Goal: Book appointment/travel/reservation

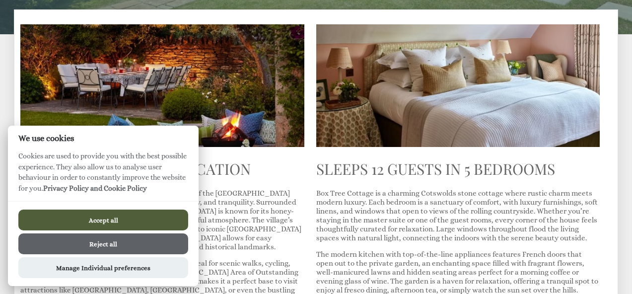
scroll to position [285, 0]
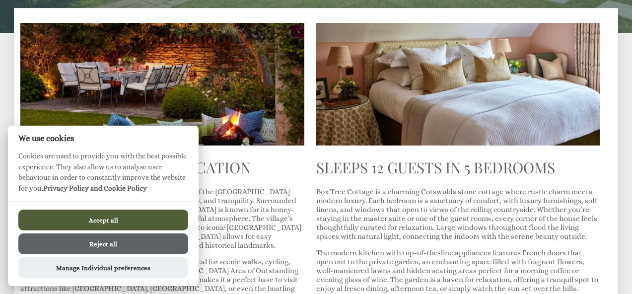
click at [125, 219] on button "Accept all" at bounding box center [103, 219] width 170 height 21
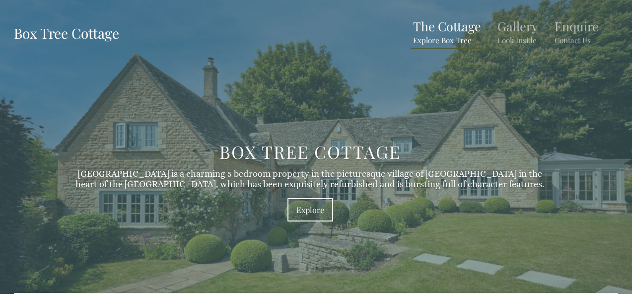
click at [446, 39] on small "Explore Box Tree" at bounding box center [447, 40] width 68 height 10
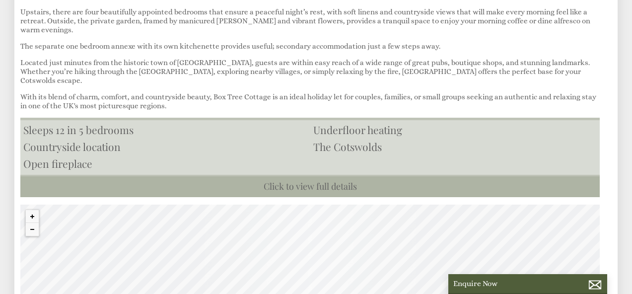
scroll to position [348, 0]
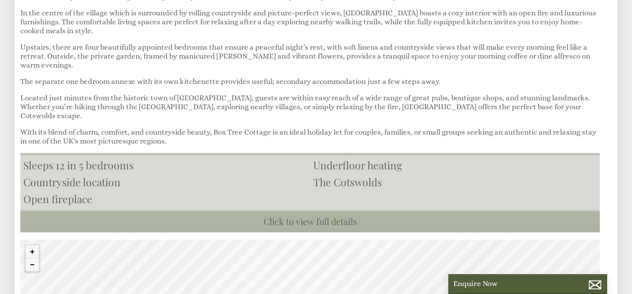
click at [413, 173] on li "The Cotswolds" at bounding box center [455, 181] width 290 height 17
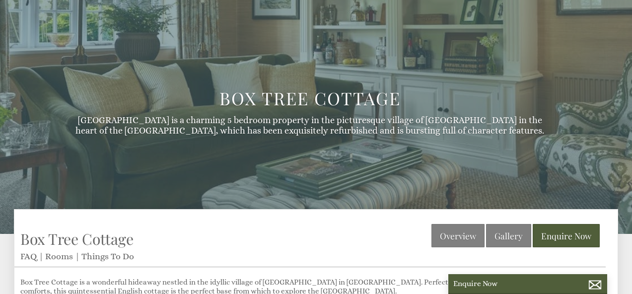
scroll to position [76, 0]
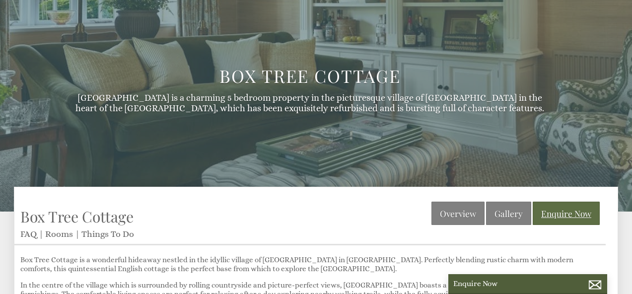
click at [554, 213] on link "Enquire Now" at bounding box center [565, 212] width 67 height 23
